Goal: Task Accomplishment & Management: Manage account settings

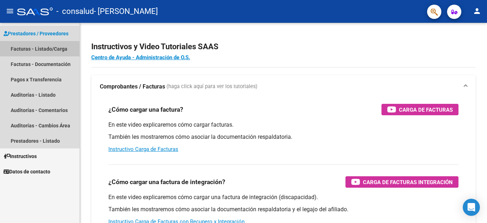
click at [36, 54] on link "Facturas - Listado/Carga" at bounding box center [40, 48] width 80 height 15
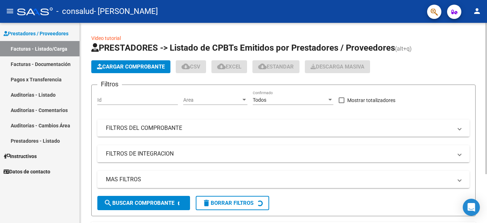
click at [487, 121] on div at bounding box center [487, 98] width 2 height 151
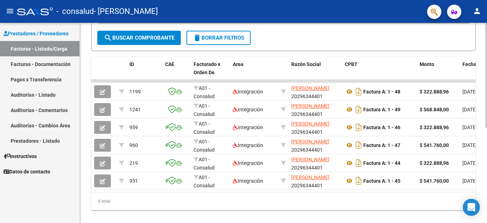
click at [487, 128] on div at bounding box center [487, 75] width 2 height 105
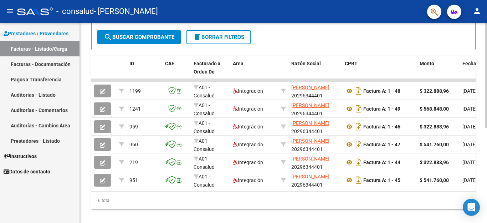
scroll to position [181, 0]
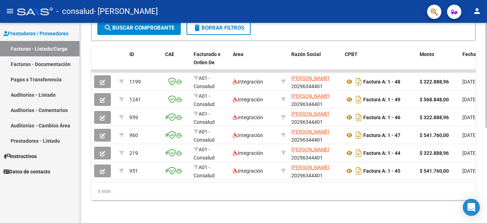
click at [487, 128] on div at bounding box center [487, 75] width 2 height 105
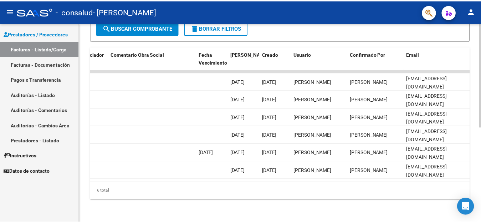
scroll to position [0, 1120]
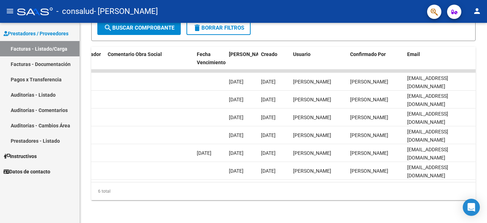
click at [476, 14] on mat-icon "person" at bounding box center [477, 11] width 9 height 9
click at [466, 45] on button "exit_to_app Salir" at bounding box center [463, 47] width 44 height 17
